Goal: Information Seeking & Learning: Learn about a topic

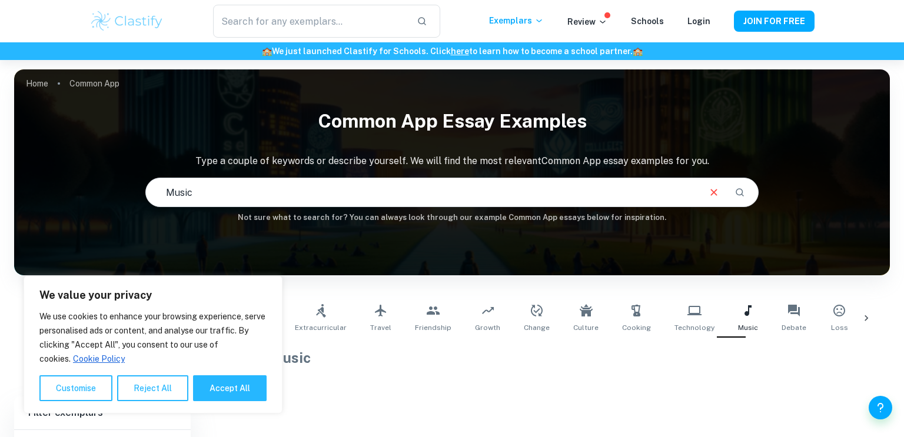
scroll to position [136, 0]
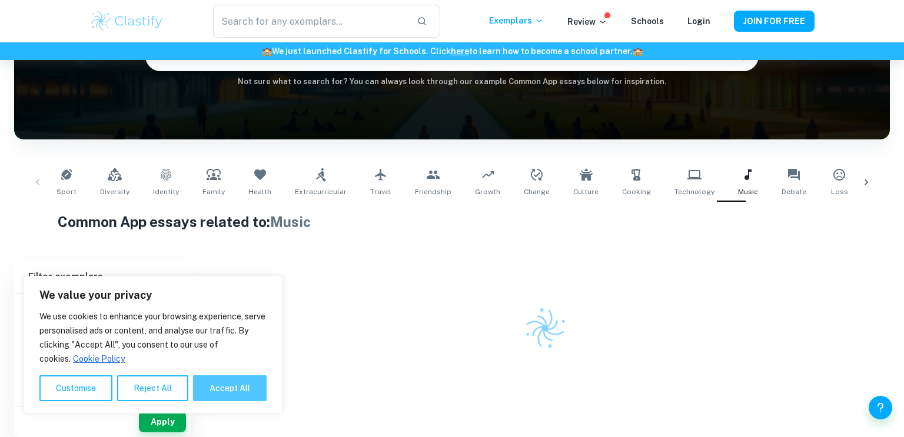
click at [209, 387] on button "Accept All" at bounding box center [230, 389] width 74 height 26
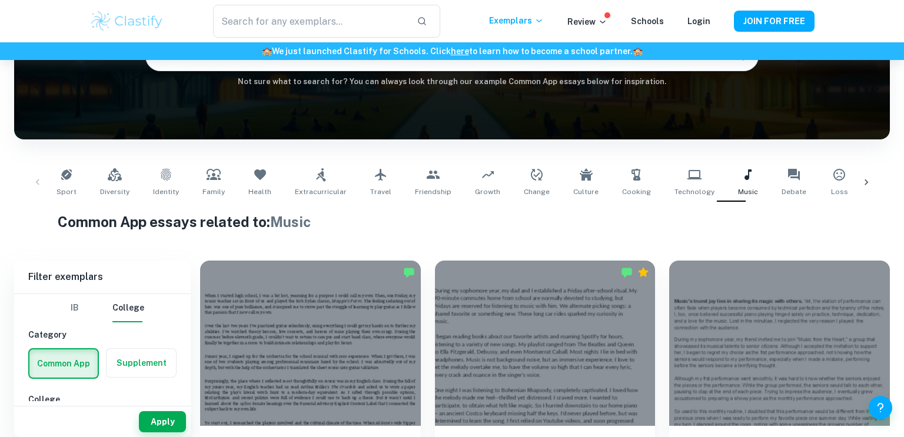
checkbox input "true"
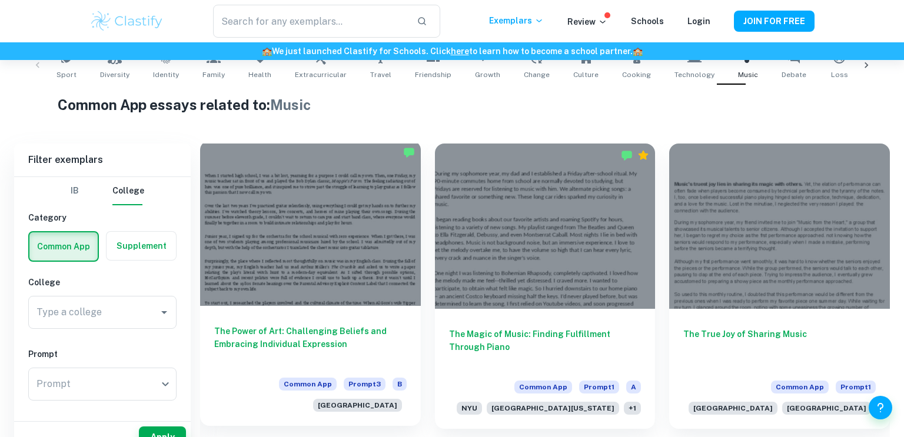
scroll to position [308, 0]
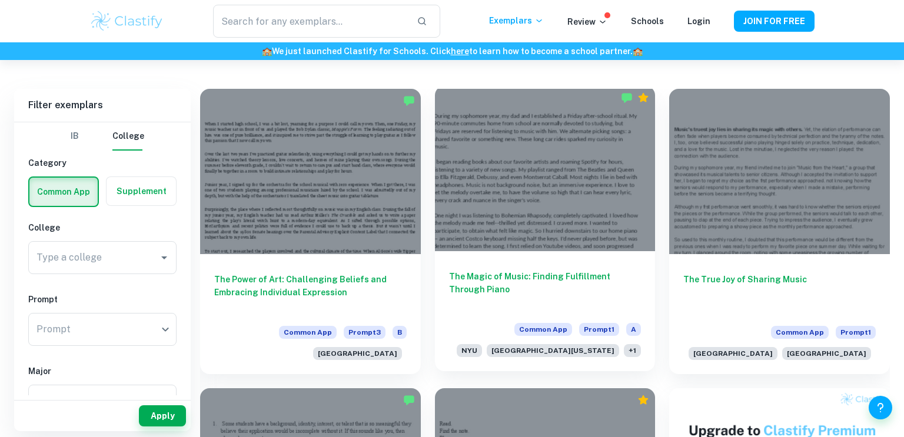
click at [459, 254] on div "The Magic of Music: Finding Fulfillment Through Piano Common App Prompt 1 A [GE…" at bounding box center [545, 311] width 221 height 120
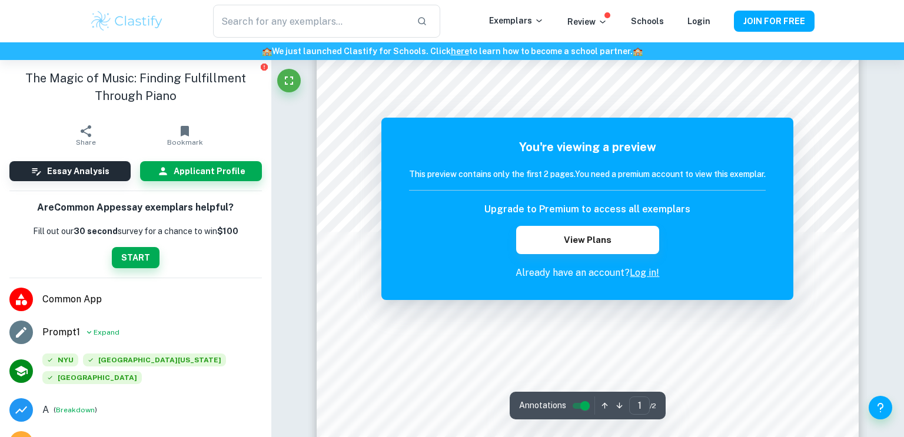
scroll to position [71, 0]
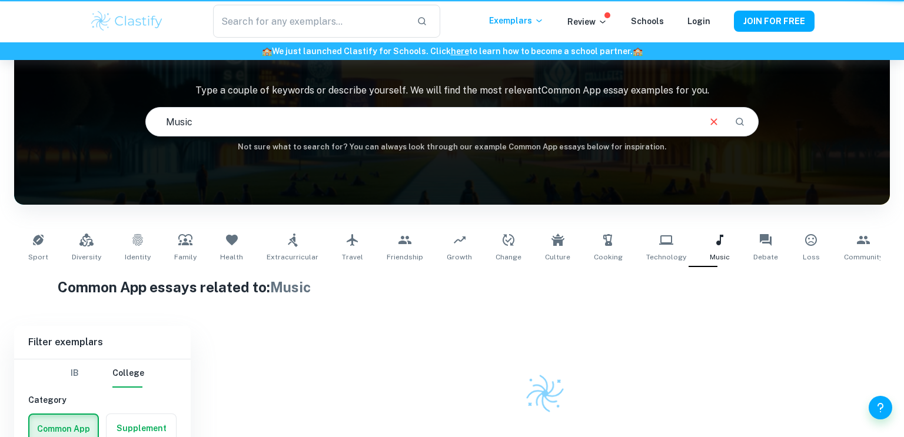
scroll to position [136, 0]
